Goal: Task Accomplishment & Management: Manage account settings

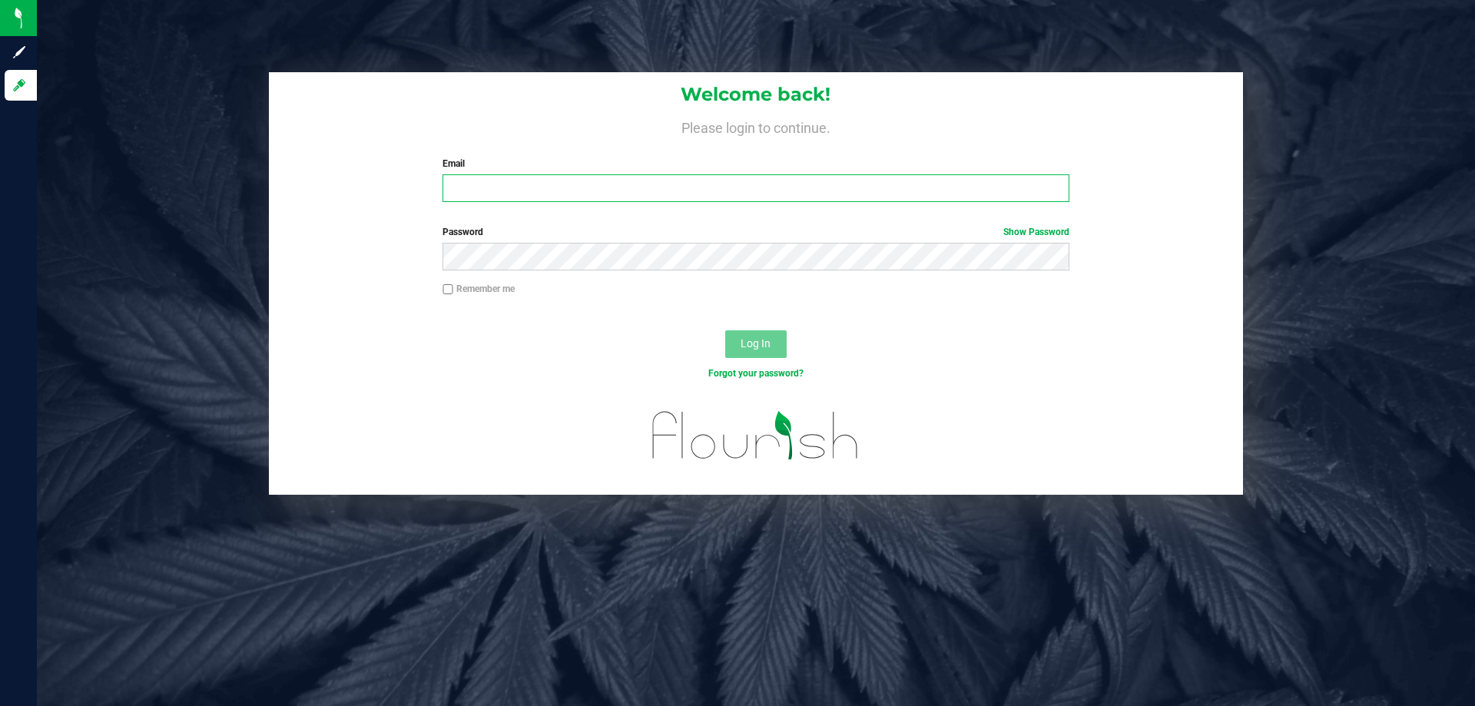
click at [602, 193] on input "Email" at bounding box center [755, 188] width 626 height 28
type input "[EMAIL_ADDRESS][DOMAIN_NAME]"
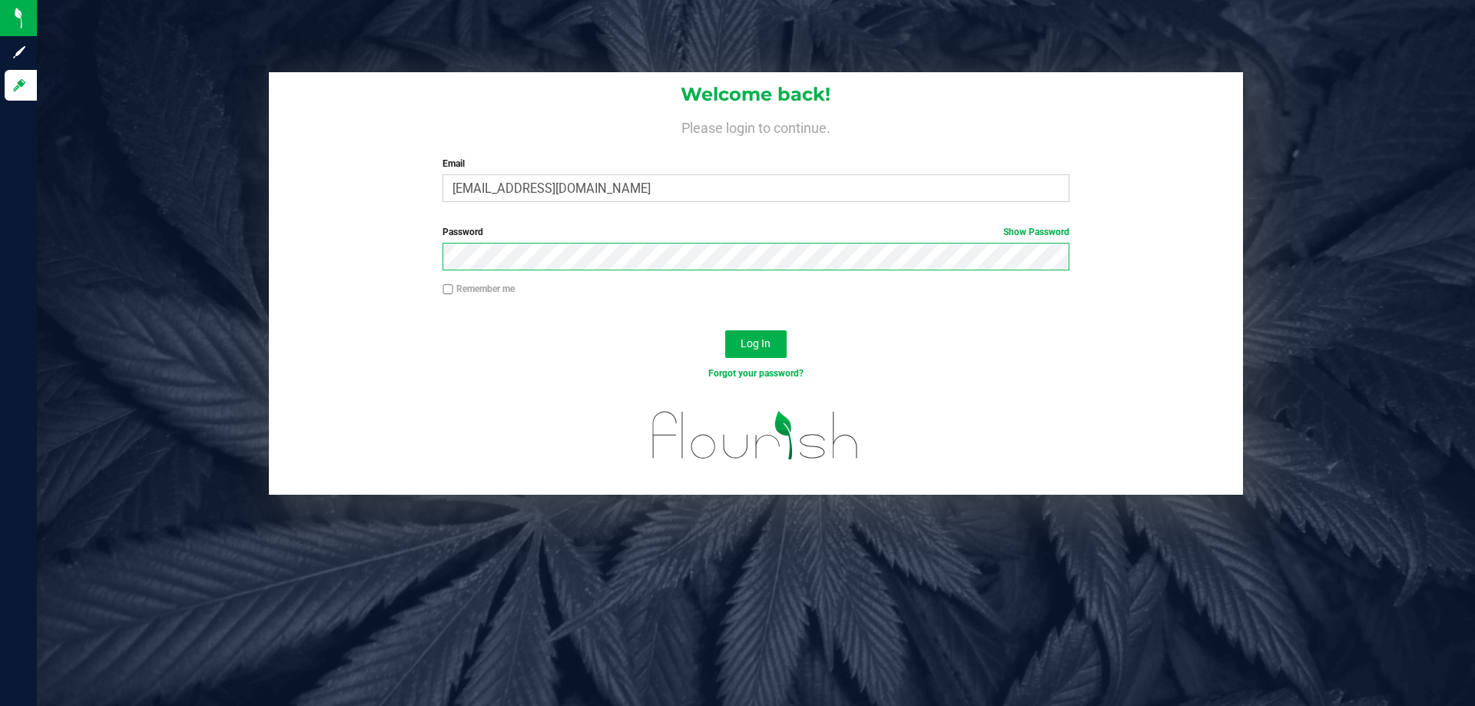
click at [725, 330] on button "Log In" at bounding box center [755, 344] width 61 height 28
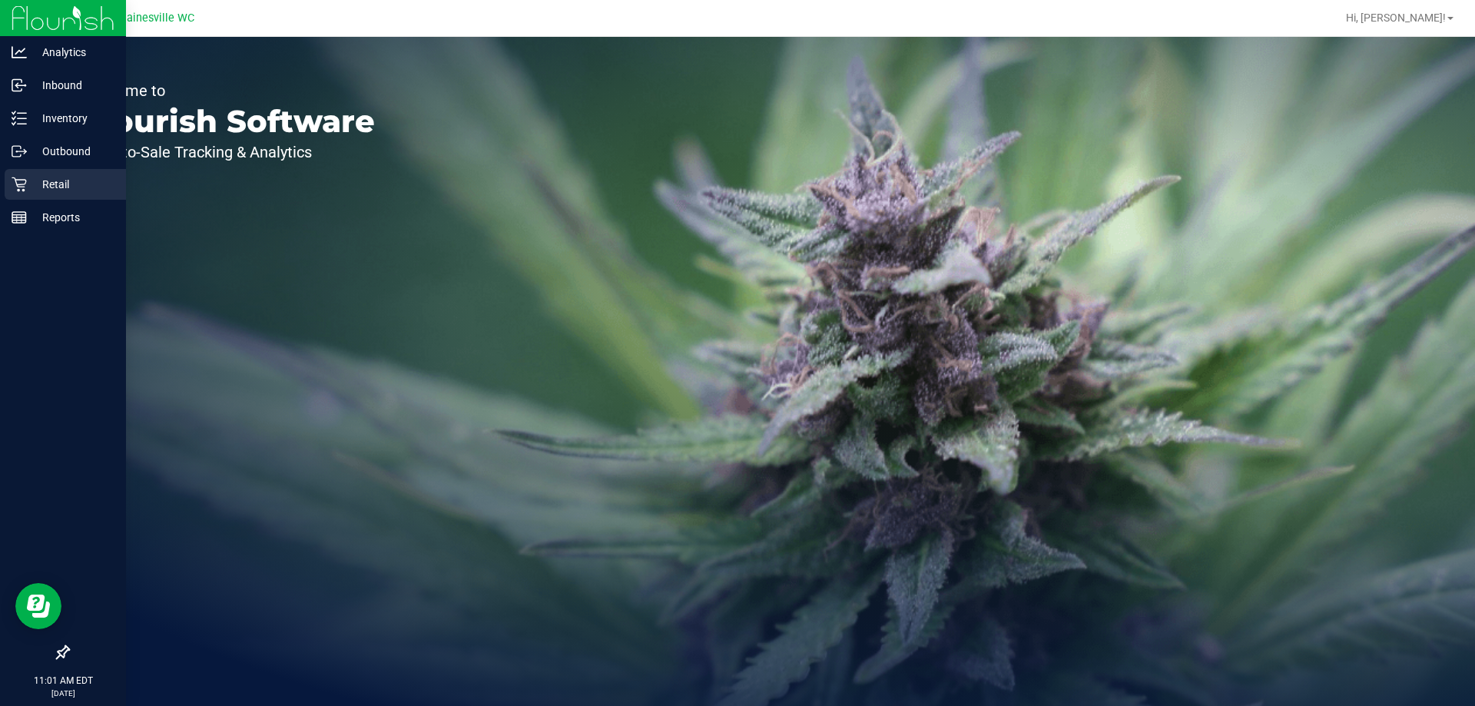
click at [38, 186] on p "Retail" at bounding box center [73, 184] width 92 height 18
